Goal: Transaction & Acquisition: Book appointment/travel/reservation

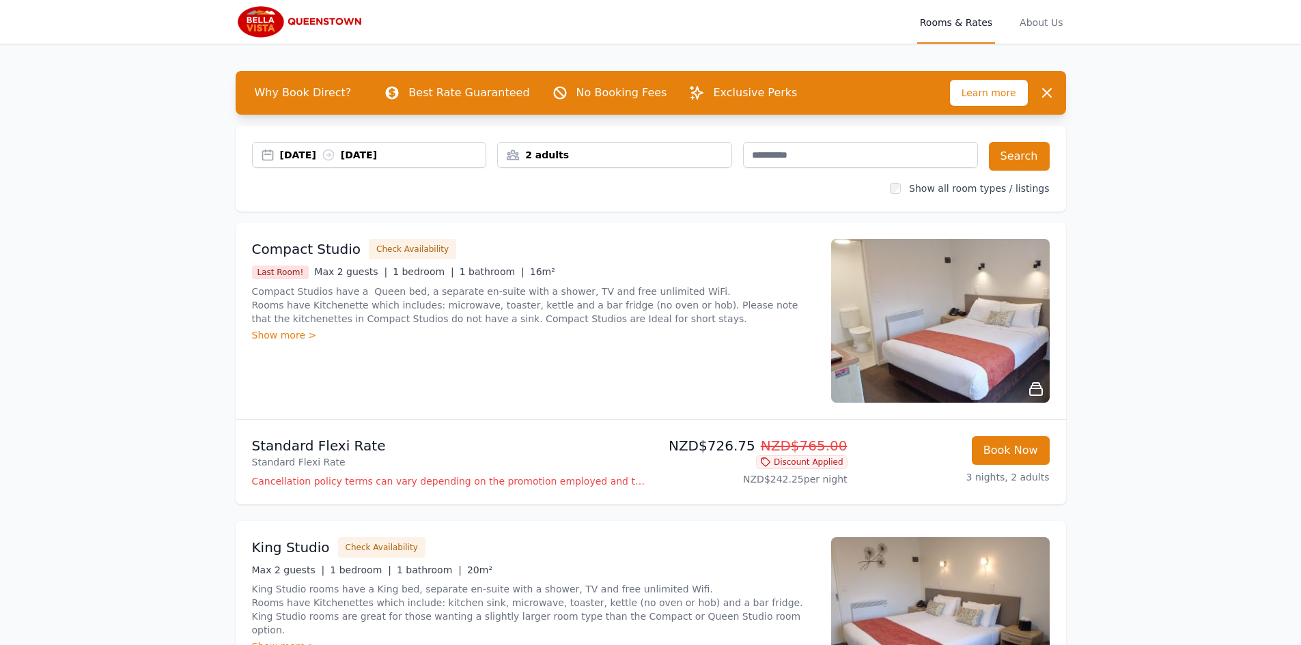
click at [551, 156] on div "2 adults" at bounding box center [615, 155] width 234 height 14
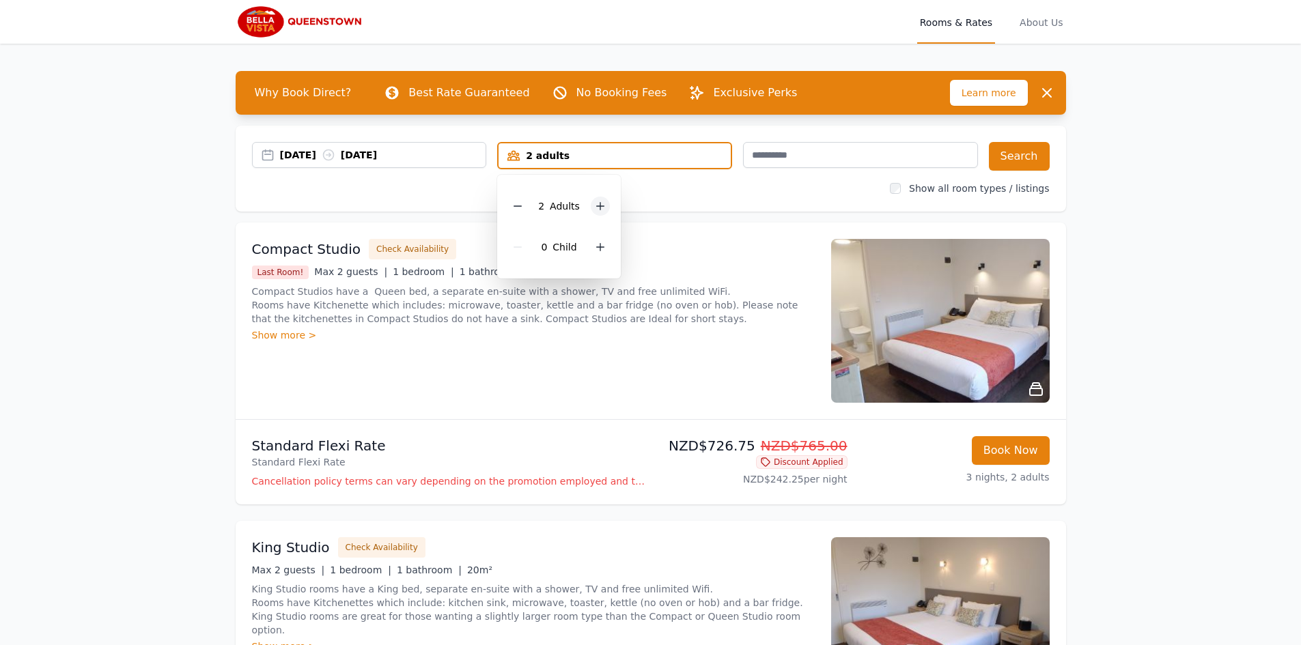
click at [600, 208] on icon at bounding box center [600, 206] width 11 height 11
click at [598, 246] on icon at bounding box center [600, 247] width 11 height 11
click at [1005, 159] on button "Search" at bounding box center [1019, 156] width 61 height 29
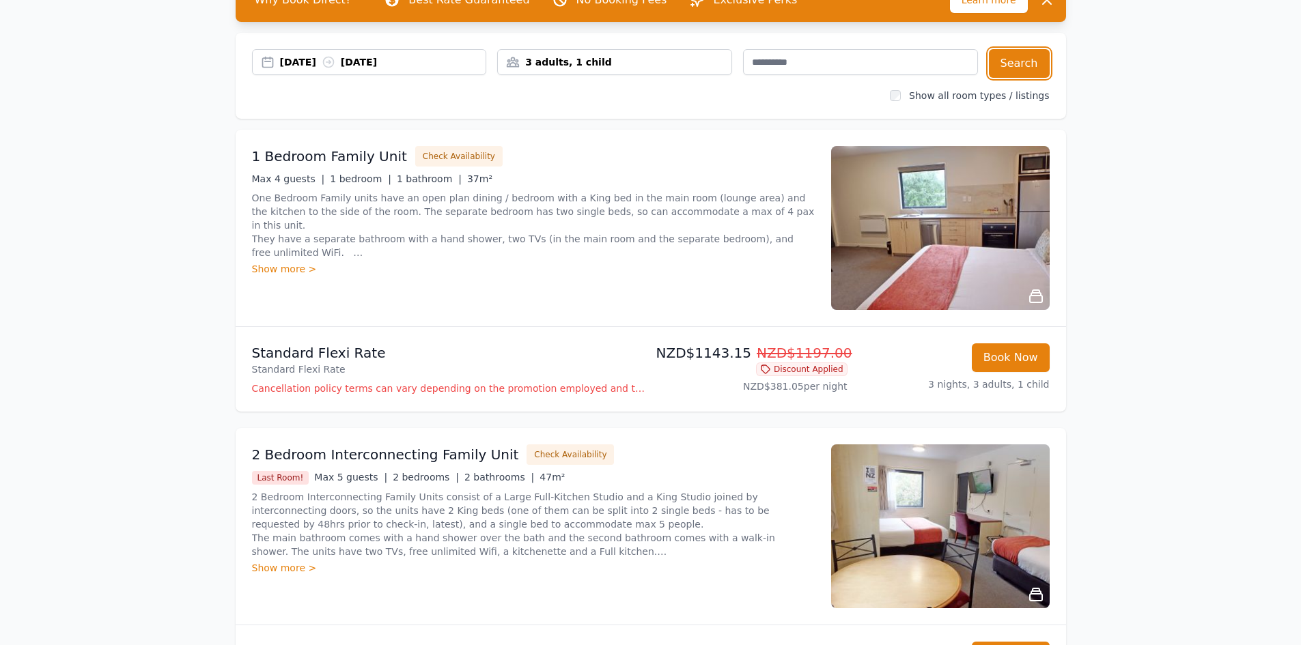
scroll to position [61, 0]
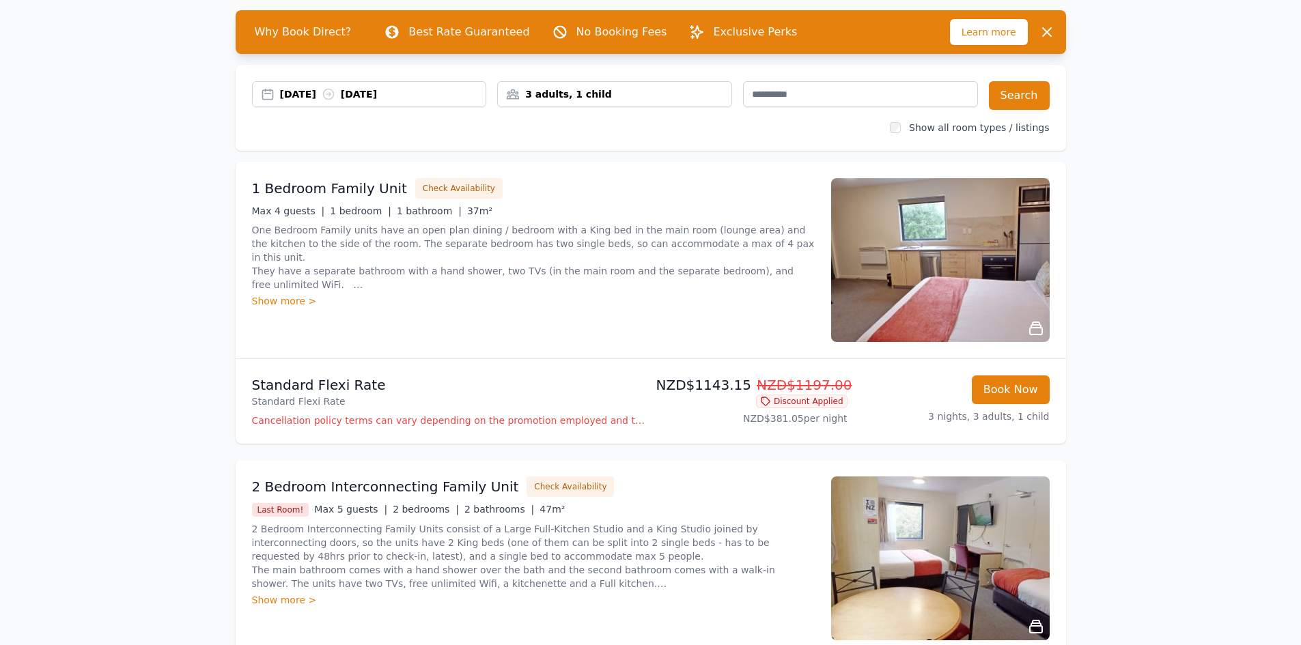
click at [274, 303] on div "Show more >" at bounding box center [533, 301] width 563 height 14
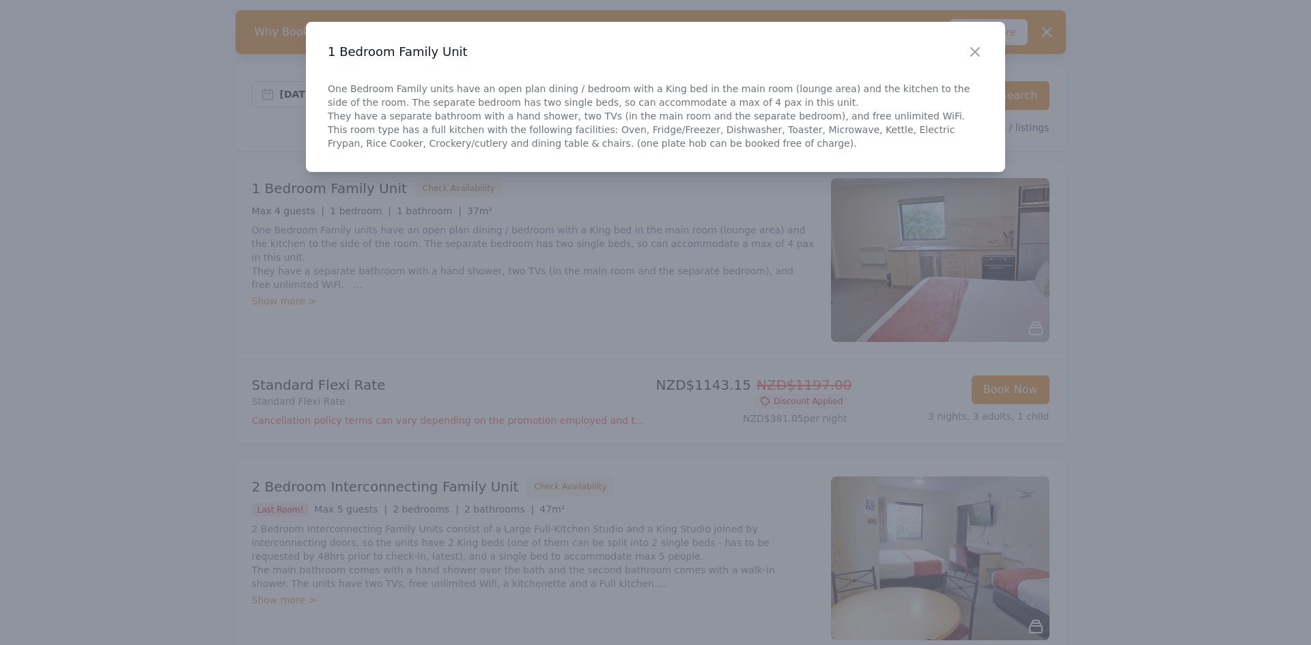
drag, startPoint x: 974, startPoint y: 52, endPoint x: 996, endPoint y: 70, distance: 28.6
click at [975, 51] on icon "button" at bounding box center [975, 52] width 16 height 16
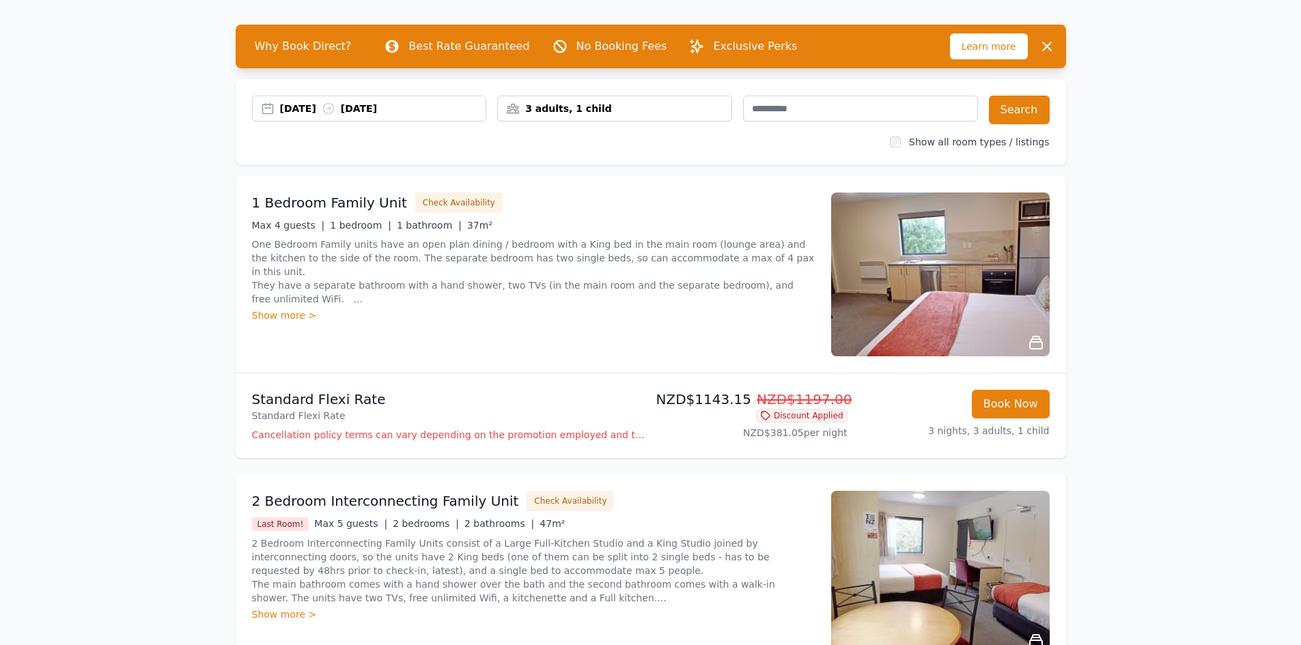
scroll to position [0, 0]
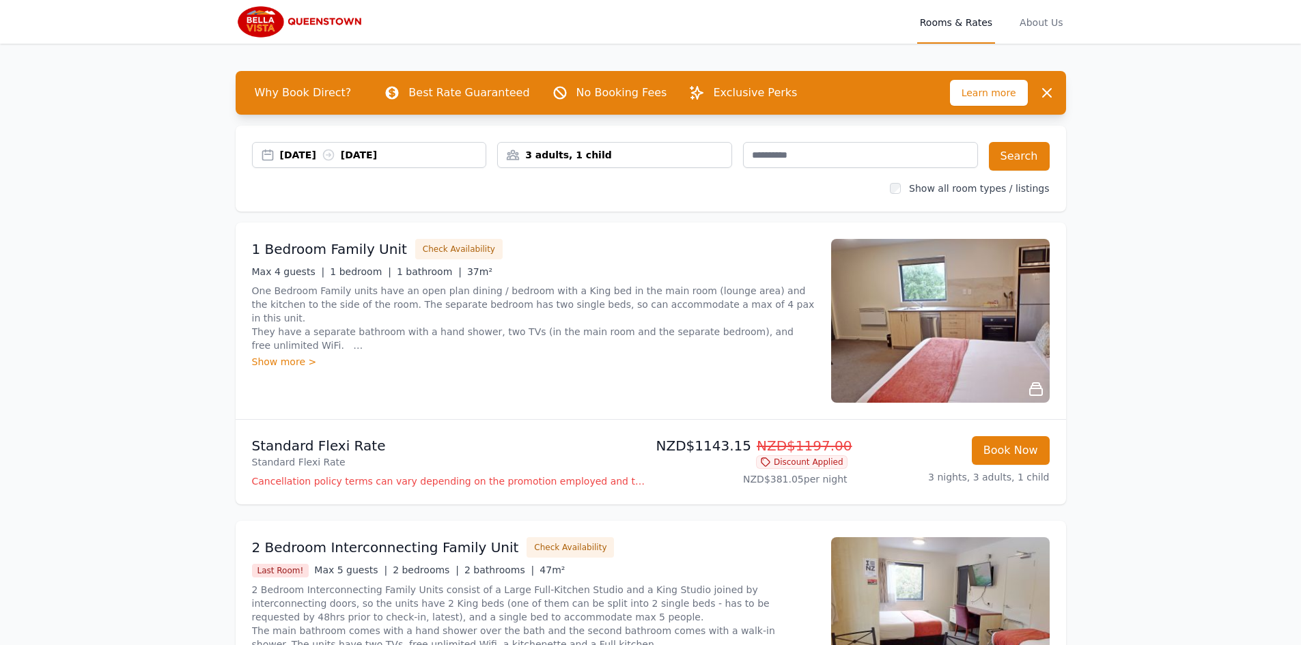
click at [970, 326] on img at bounding box center [940, 321] width 219 height 164
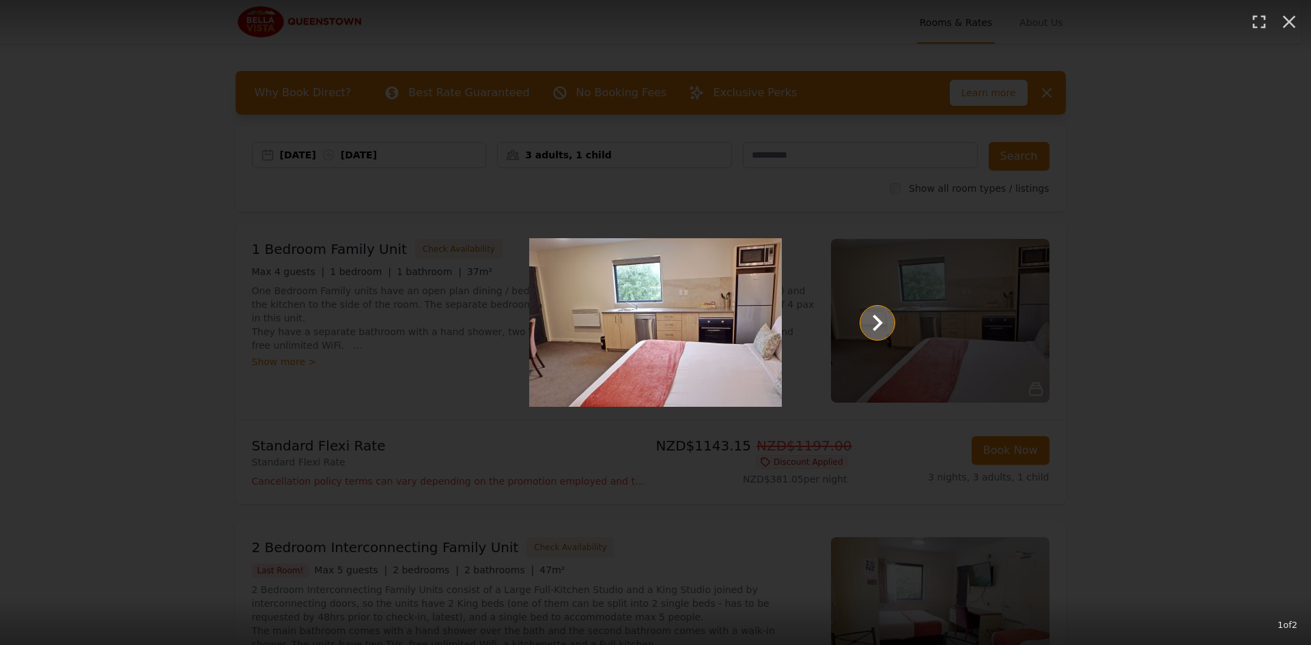
click at [870, 324] on icon "Show slide 2 of 2" at bounding box center [877, 323] width 33 height 33
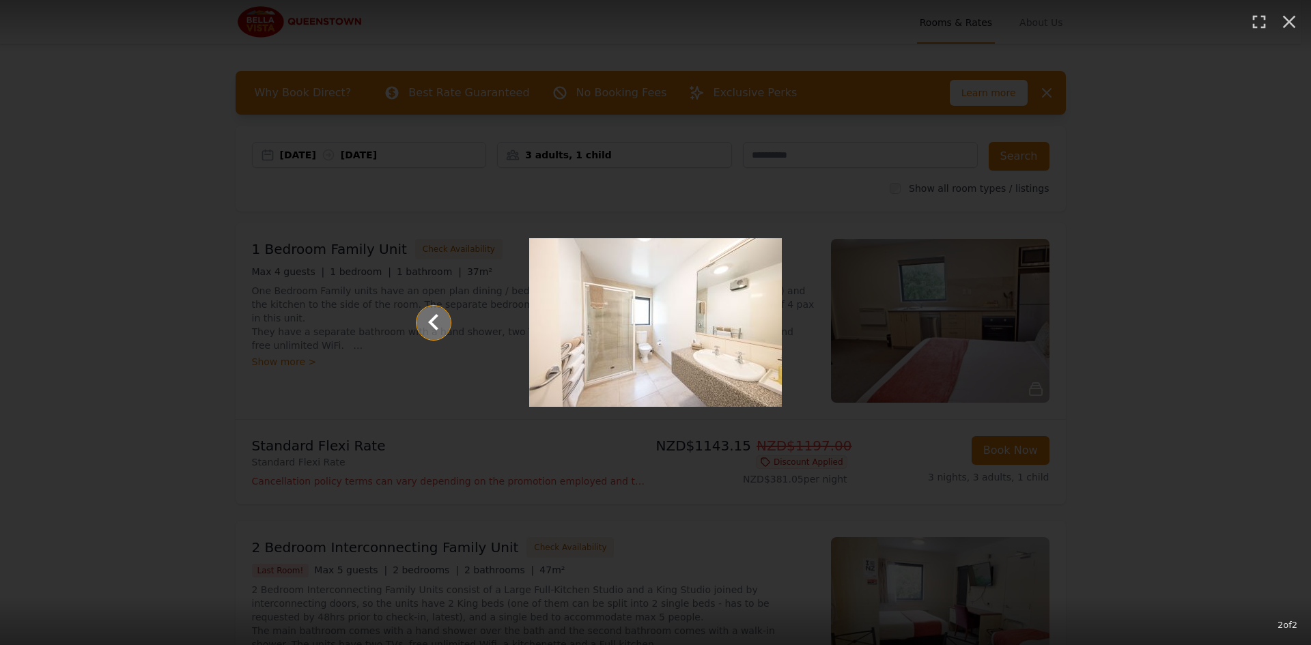
click at [435, 326] on icon "Show slide 1 of 2" at bounding box center [433, 321] width 10 height 16
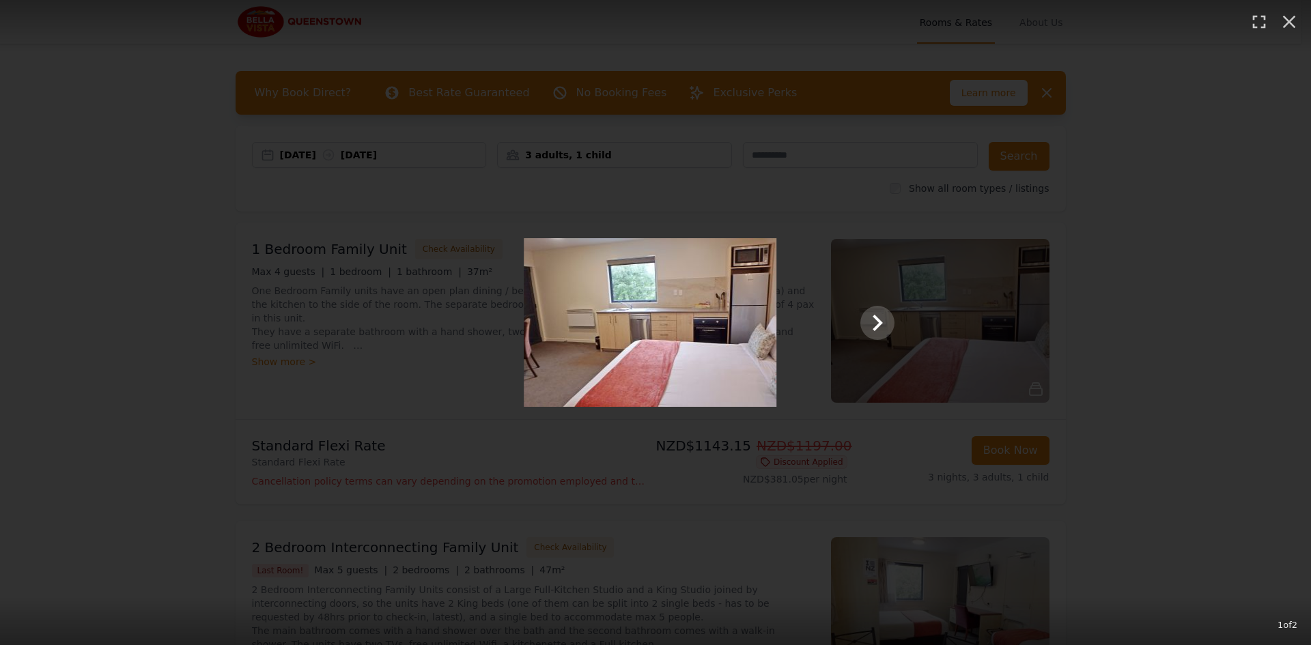
click at [1181, 333] on div "1 of 2" at bounding box center [655, 322] width 1311 height 645
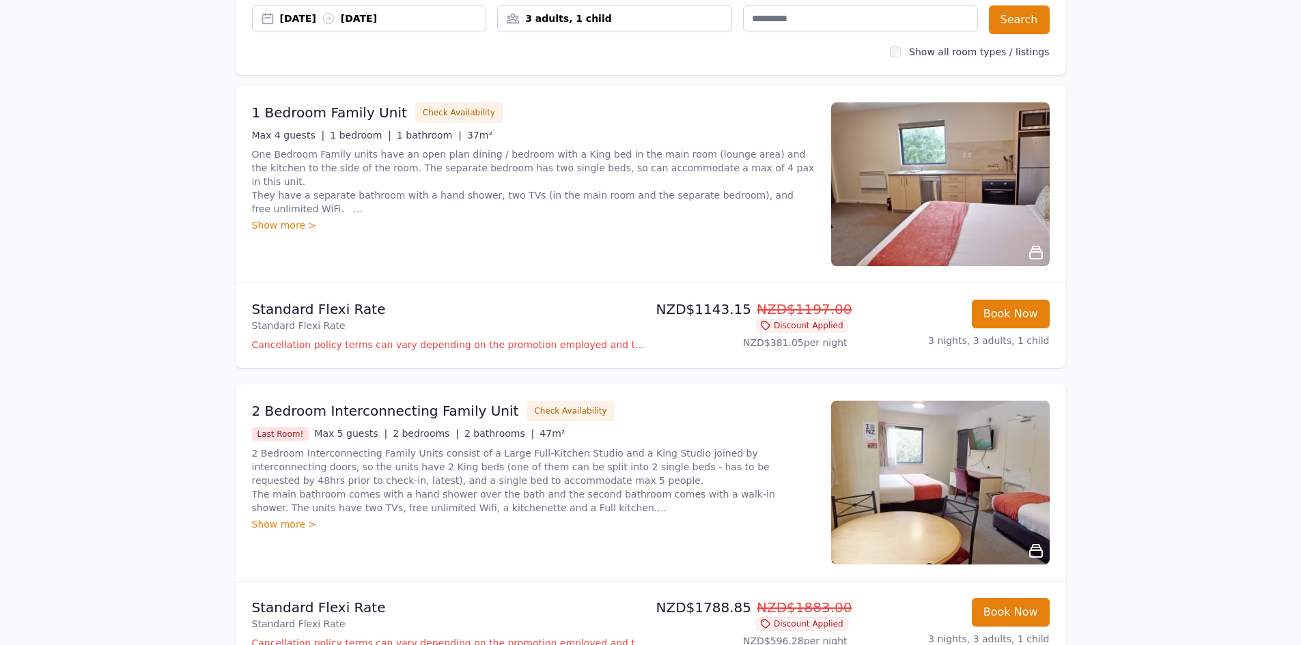
scroll to position [402, 0]
